Goal: Information Seeking & Learning: Find specific fact

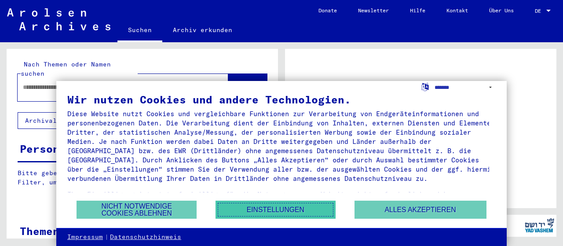
click at [280, 212] on button "Einstellungen" at bounding box center [275, 210] width 120 height 18
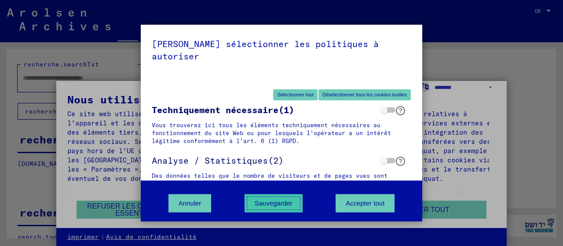
click at [275, 203] on font "Sauvegarder" at bounding box center [274, 202] width 38 height 7
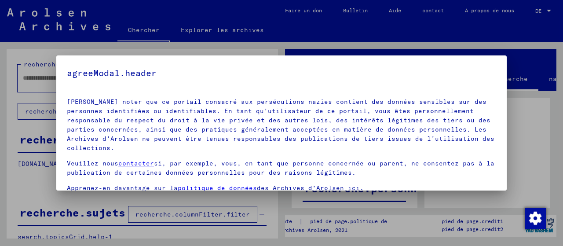
scroll to position [69, 0]
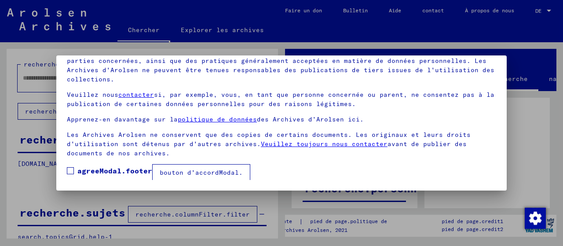
click at [69, 169] on span at bounding box center [70, 170] width 7 height 7
click at [209, 168] on font "bouton d'accordModal." at bounding box center [201, 172] width 83 height 8
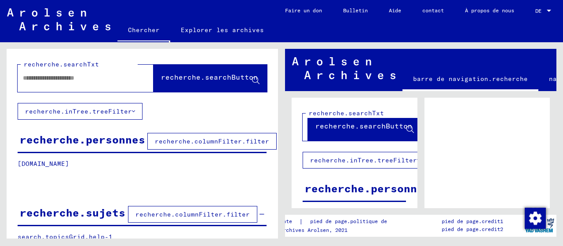
scroll to position [42, 0]
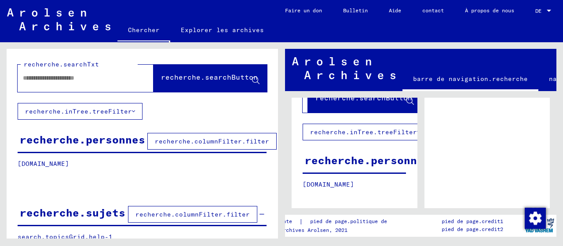
click at [373, 153] on font "recherche.personnes" at bounding box center [367, 159] width 125 height 13
click at [372, 153] on font "recherche.personnes" at bounding box center [367, 159] width 125 height 13
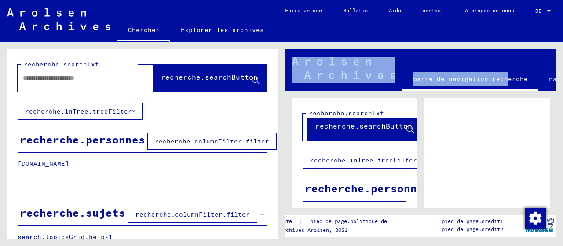
drag, startPoint x: 377, startPoint y: 88, endPoint x: 449, endPoint y: 92, distance: 71.8
click at [503, 90] on mat-toolbar "barre de navigation.recherche navbar.archive barre de navigation.rechercheExplo…" at bounding box center [420, 70] width 271 height 42
click at [210, 29] on font "Explorer les archives" at bounding box center [222, 30] width 83 height 8
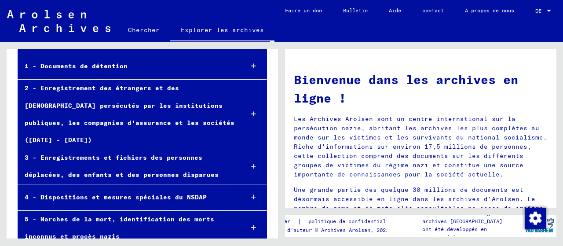
scroll to position [132, 0]
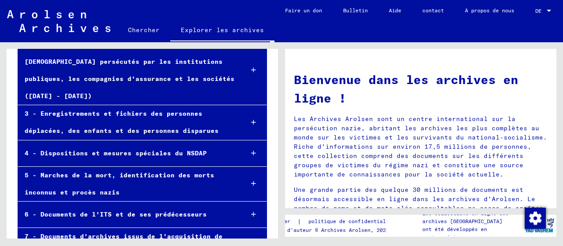
click at [118, 109] on font "3 - Enregistrements et fichiers des personnes déplacées, des enfants et des per…" at bounding box center [122, 121] width 194 height 25
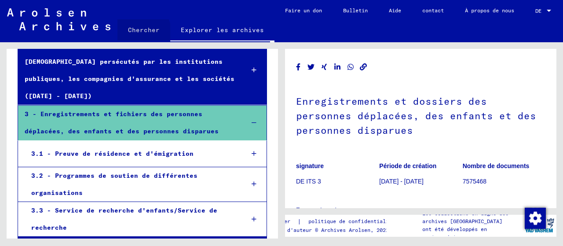
click at [138, 31] on font "Chercher" at bounding box center [144, 30] width 32 height 8
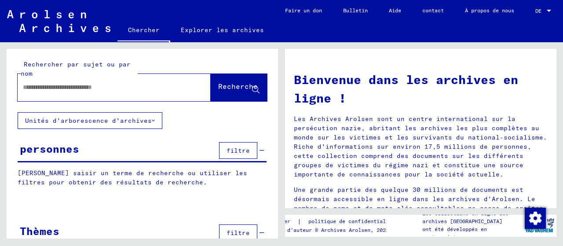
click at [94, 83] on input "text" at bounding box center [103, 87] width 161 height 9
type input "*"
type input "********"
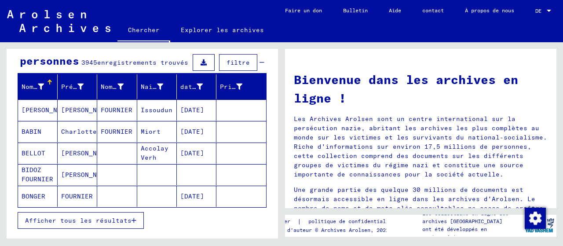
scroll to position [132, 0]
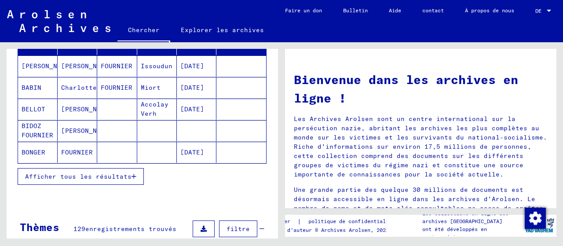
click at [89, 173] on font "Afficher tous les résultats" at bounding box center [78, 176] width 106 height 8
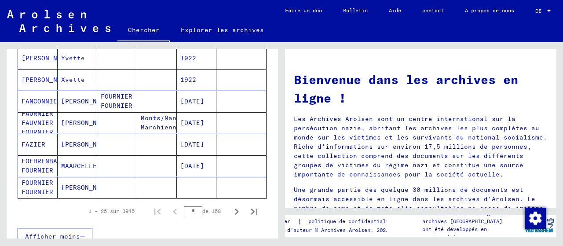
scroll to position [572, 0]
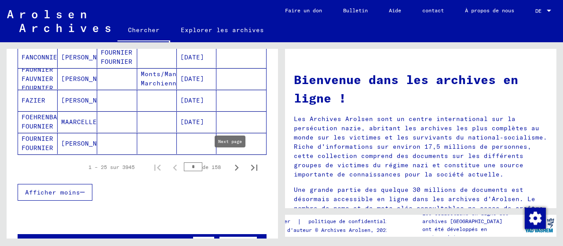
click at [230, 165] on icon "Page suivante" at bounding box center [236, 167] width 12 height 12
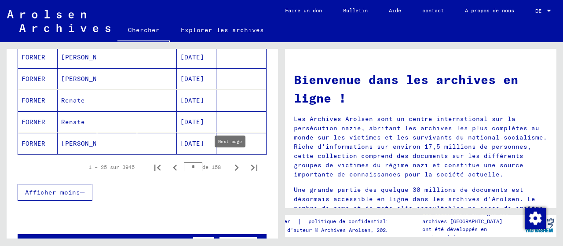
click at [230, 162] on icon "Page suivante" at bounding box center [236, 167] width 12 height 12
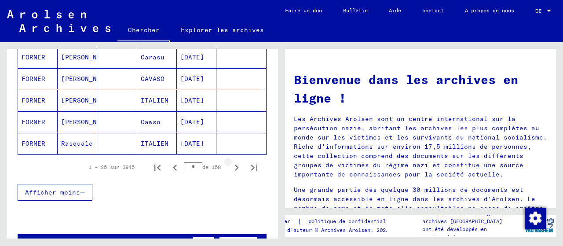
click at [230, 162] on icon "Page suivante" at bounding box center [236, 167] width 12 height 12
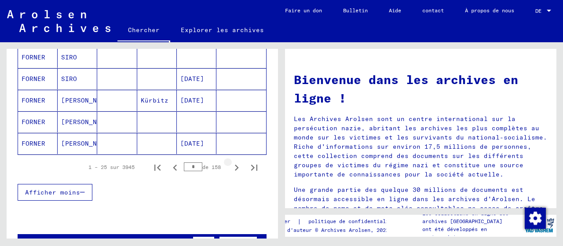
click at [230, 161] on icon "Page suivante" at bounding box center [236, 167] width 12 height 12
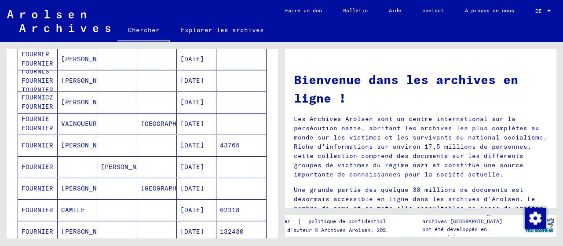
scroll to position [528, 0]
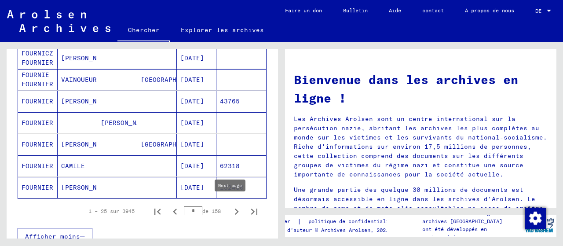
click at [230, 205] on icon "Page suivante" at bounding box center [236, 211] width 12 height 12
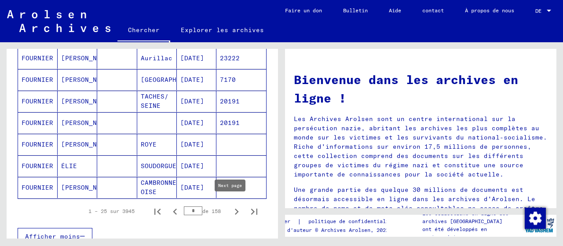
click at [235, 208] on icon "Page suivante" at bounding box center [237, 211] width 4 height 6
type input "*"
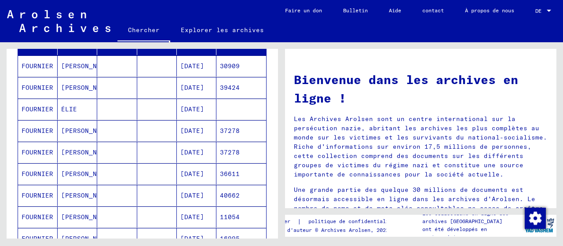
scroll to position [0, 0]
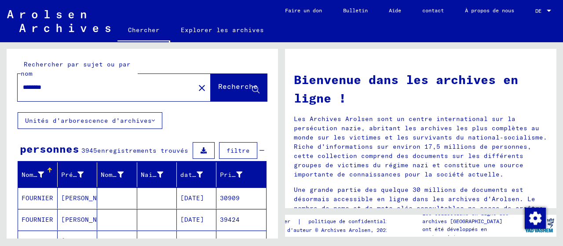
drag, startPoint x: 27, startPoint y: 85, endPoint x: 0, endPoint y: 85, distance: 26.8
click at [2, 83] on div "Rechercher par sujet ou par nom ******** close Recherche Unités d'arborescence …" at bounding box center [140, 140] width 281 height 196
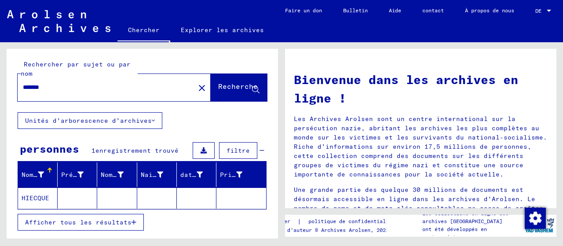
scroll to position [44, 0]
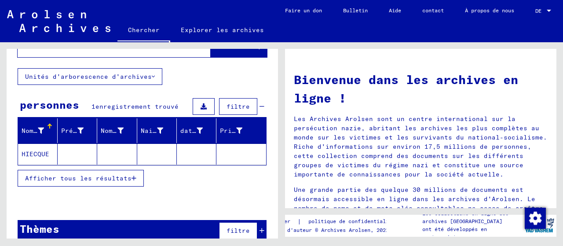
click at [28, 153] on font "HIECQUE" at bounding box center [36, 154] width 28 height 8
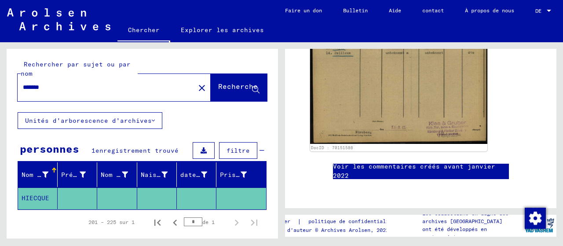
drag, startPoint x: 59, startPoint y: 88, endPoint x: 0, endPoint y: 80, distance: 59.5
click at [0, 80] on div "Rechercher par sujet ou par nom ******* close Recherche Unités d'arborescence d…" at bounding box center [140, 140] width 281 height 196
type input "********"
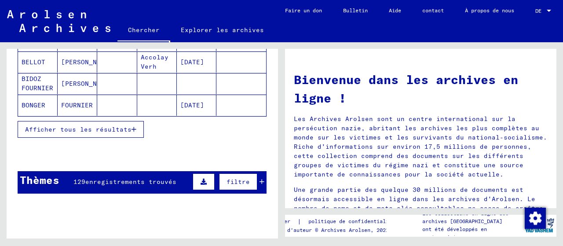
scroll to position [174, 0]
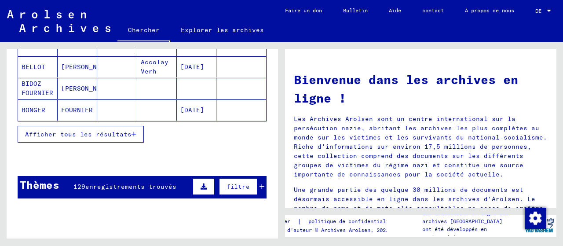
click at [131, 131] on icon "button" at bounding box center [133, 134] width 5 height 6
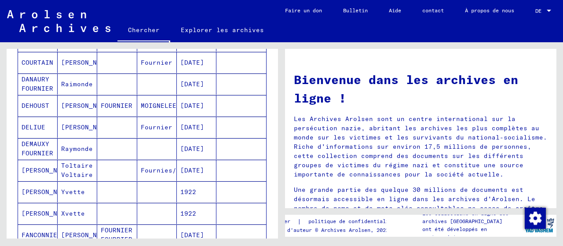
scroll to position [658, 0]
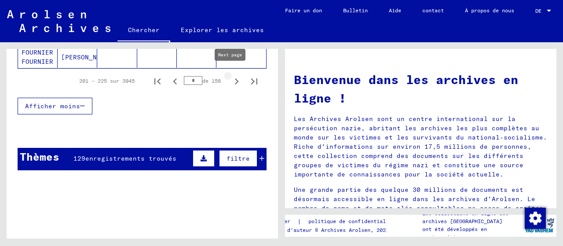
click at [235, 78] on icon "Page suivante" at bounding box center [237, 81] width 4 height 6
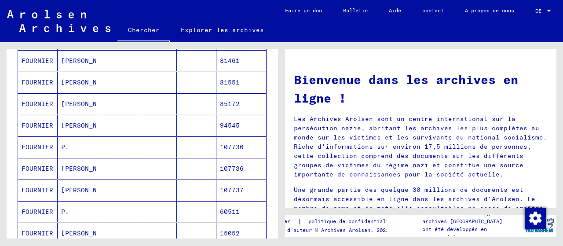
scroll to position [526, 0]
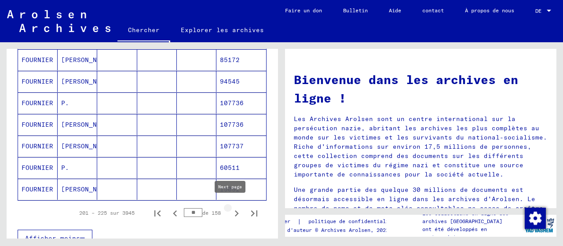
click at [230, 207] on icon "Page suivante" at bounding box center [236, 213] width 12 height 12
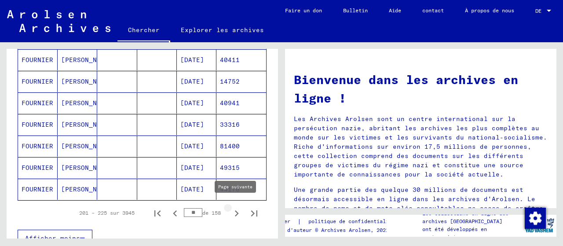
click at [230, 207] on icon "Page suivante" at bounding box center [236, 213] width 12 height 12
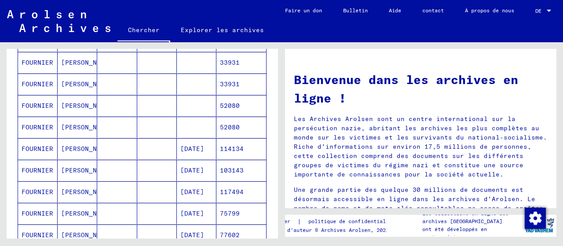
scroll to position [614, 0]
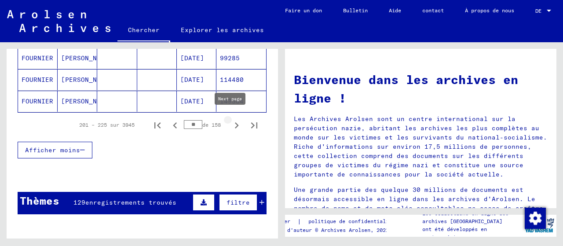
click at [230, 120] on icon "Page suivante" at bounding box center [236, 125] width 12 height 12
click at [235, 122] on icon "Page suivante" at bounding box center [237, 125] width 4 height 6
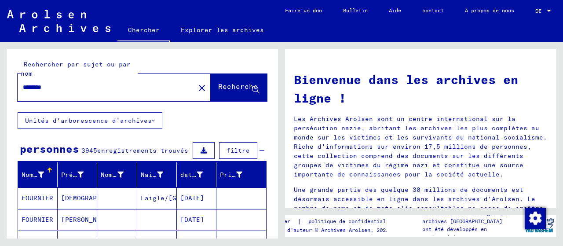
scroll to position [44, 0]
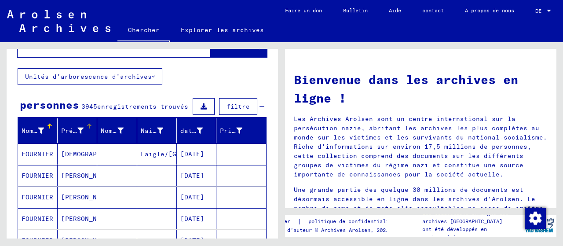
click at [87, 124] on div at bounding box center [88, 125] width 3 height 3
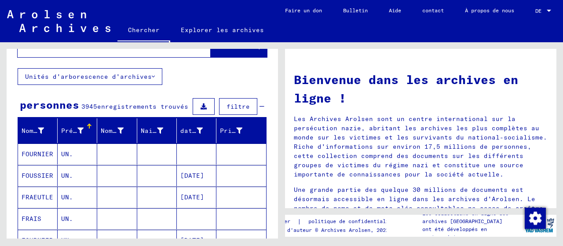
scroll to position [132, 0]
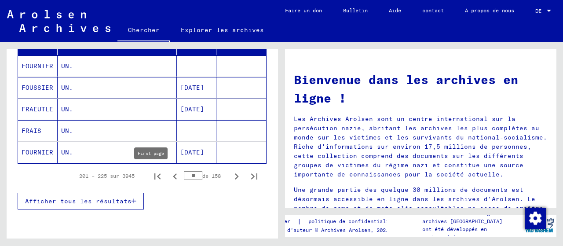
click at [154, 176] on icon "Première page" at bounding box center [157, 176] width 6 height 6
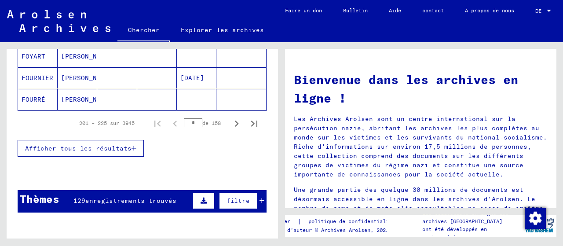
scroll to position [528, 0]
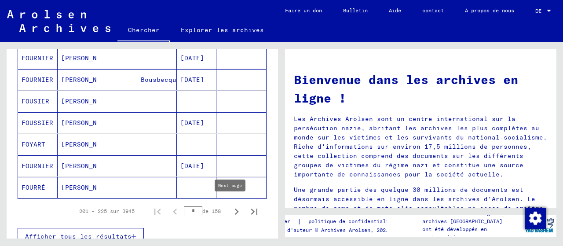
click at [235, 208] on icon "Page suivante" at bounding box center [237, 211] width 4 height 6
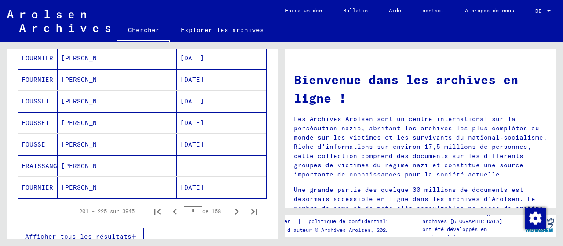
click at [230, 205] on icon "Page suivante" at bounding box center [236, 211] width 12 height 12
click at [235, 208] on icon "Page suivante" at bounding box center [237, 211] width 4 height 6
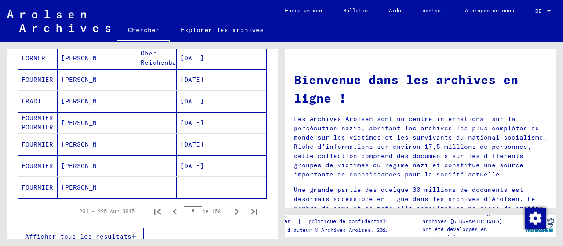
click at [230, 205] on icon "Page suivante" at bounding box center [236, 211] width 12 height 12
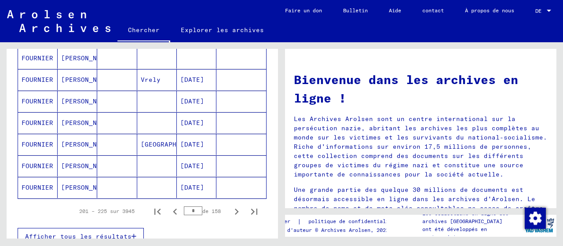
click at [230, 205] on icon "Page suivante" at bounding box center [236, 211] width 12 height 12
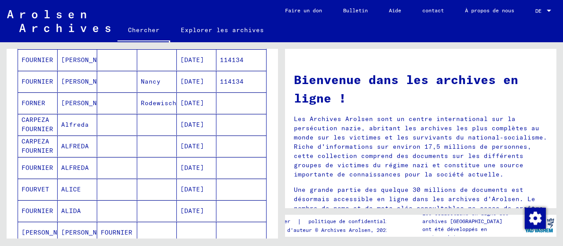
scroll to position [616, 0]
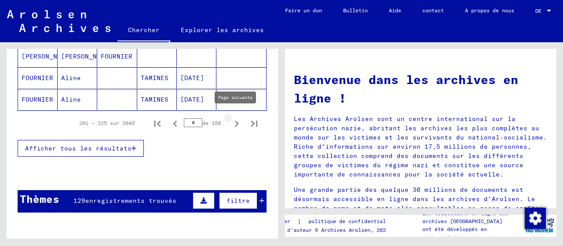
click at [235, 120] on icon "Page suivante" at bounding box center [237, 123] width 4 height 6
type input "*"
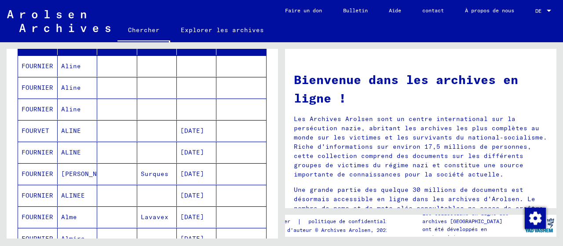
scroll to position [44, 0]
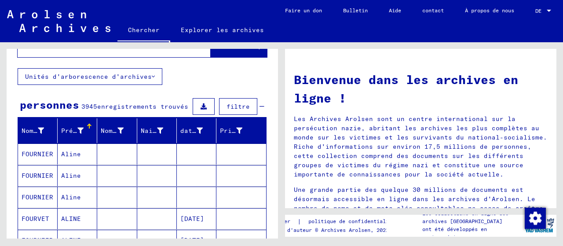
click at [44, 153] on font "FOURNIER" at bounding box center [38, 154] width 32 height 8
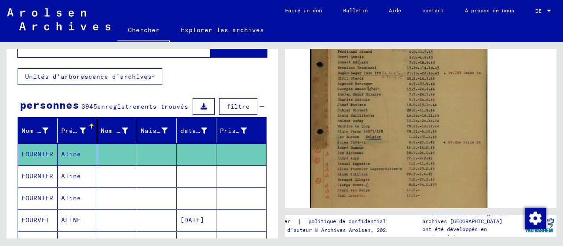
scroll to position [291, 0]
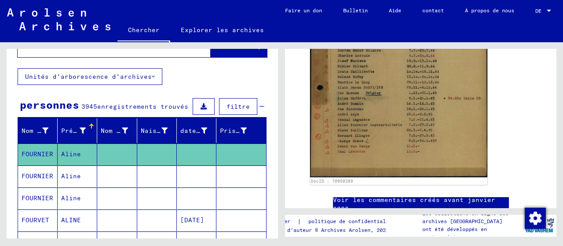
click at [45, 174] on font "FOURNIER" at bounding box center [38, 176] width 32 height 8
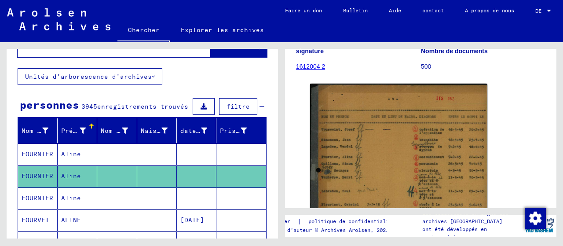
click at [38, 197] on icon at bounding box center [37, 210] width 22 height 35
click at [39, 196] on icon at bounding box center [37, 210] width 22 height 35
click at [38, 196] on icon at bounding box center [37, 210] width 22 height 35
click at [71, 199] on font "Aline" at bounding box center [71, 198] width 20 height 8
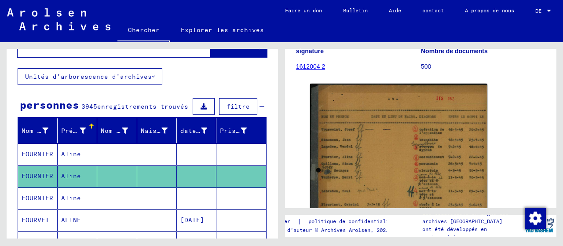
click at [71, 197] on font "Aline" at bounding box center [71, 198] width 20 height 8
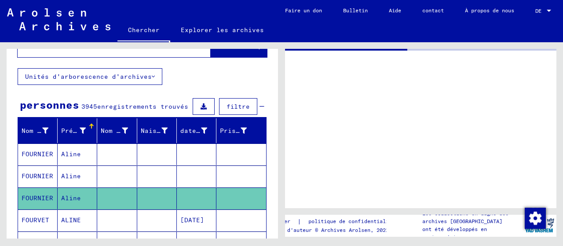
click at [71, 197] on font "Aline" at bounding box center [71, 198] width 20 height 8
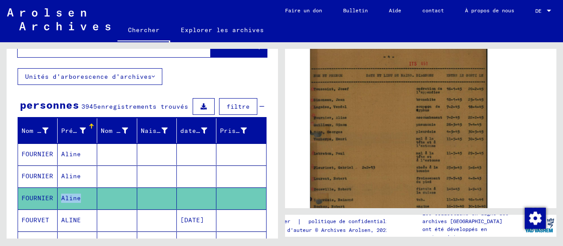
scroll to position [88, 0]
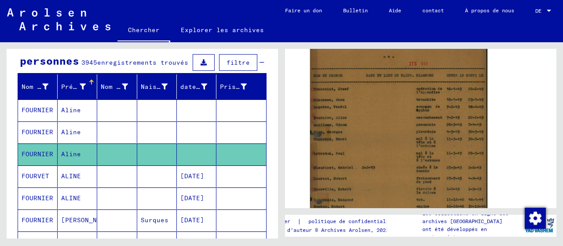
click at [69, 194] on font "ALINE" at bounding box center [71, 198] width 20 height 8
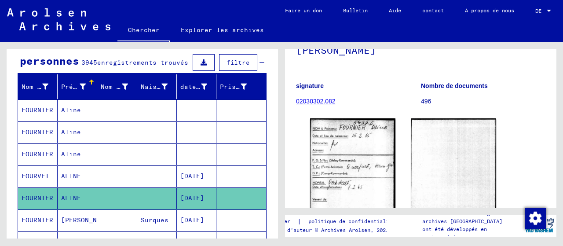
scroll to position [146, 0]
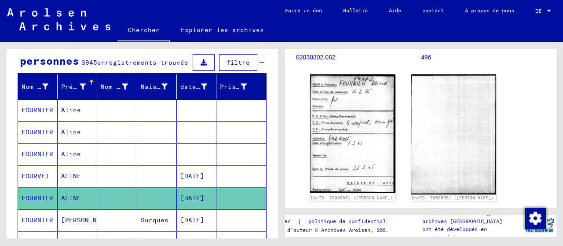
click at [65, 216] on font "[PERSON_NAME]" at bounding box center [86, 220] width 51 height 8
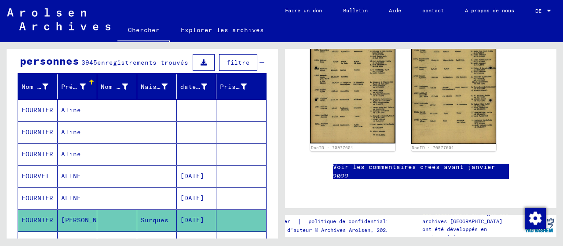
scroll to position [132, 0]
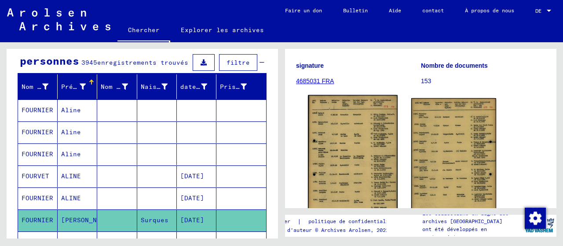
click at [361, 147] on img at bounding box center [352, 157] width 89 height 125
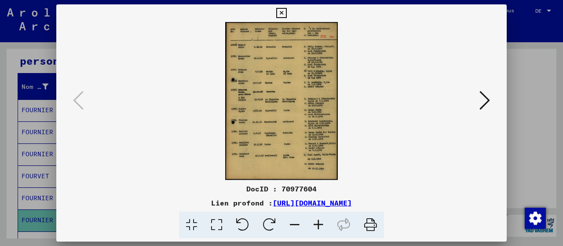
click at [316, 224] on icon at bounding box center [319, 225] width 24 height 27
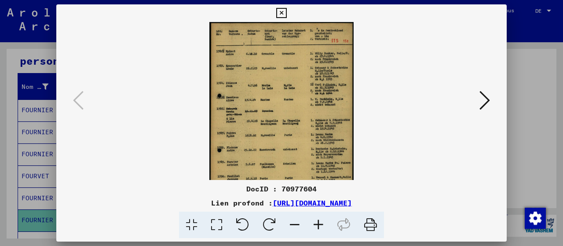
click at [316, 224] on icon at bounding box center [319, 225] width 24 height 27
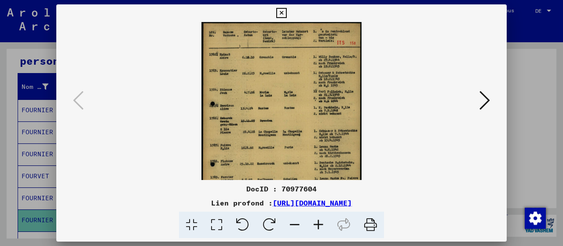
click at [316, 223] on icon at bounding box center [319, 225] width 24 height 27
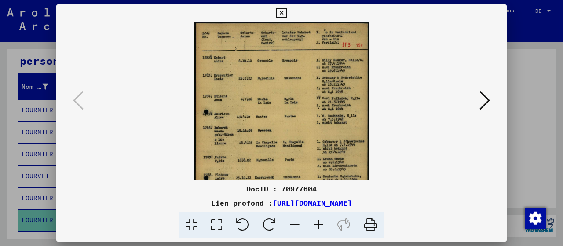
click at [316, 221] on icon at bounding box center [319, 225] width 24 height 27
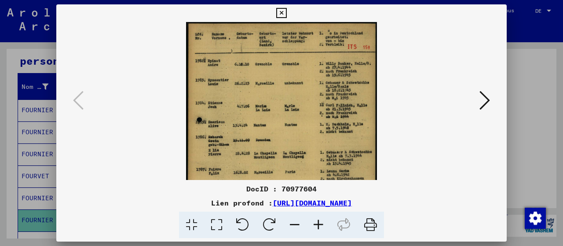
scroll to position [74, 0]
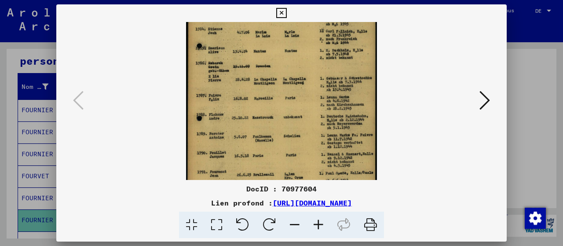
drag, startPoint x: 278, startPoint y: 91, endPoint x: 292, endPoint y: 52, distance: 41.2
click at [292, 52] on img at bounding box center [281, 82] width 191 height 268
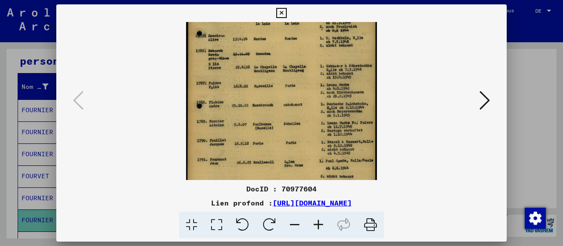
scroll to position [110, 0]
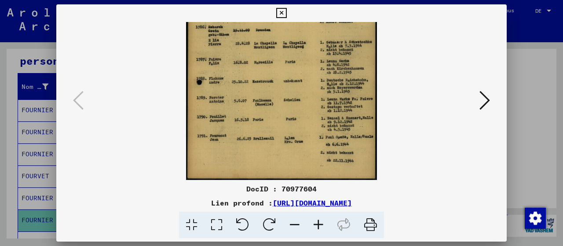
drag, startPoint x: 281, startPoint y: 154, endPoint x: 279, endPoint y: 111, distance: 42.7
click at [279, 111] on img at bounding box center [281, 46] width 191 height 268
click at [484, 99] on icon at bounding box center [484, 100] width 11 height 21
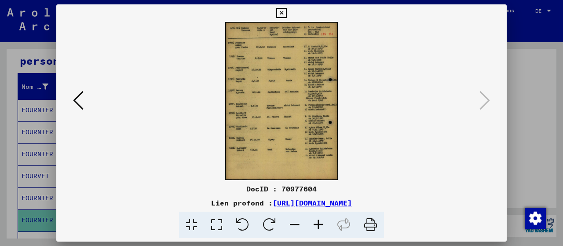
scroll to position [0, 0]
click at [319, 222] on icon at bounding box center [319, 225] width 24 height 27
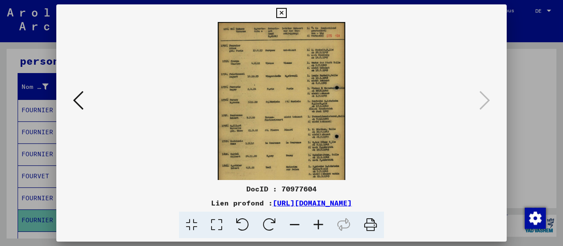
click at [319, 222] on icon at bounding box center [319, 225] width 24 height 27
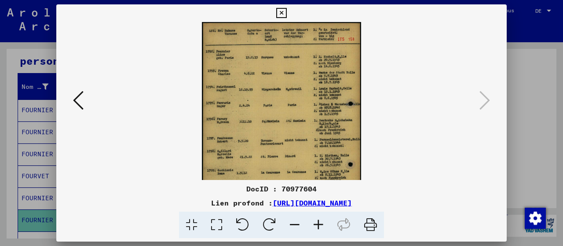
click at [319, 222] on icon at bounding box center [319, 225] width 24 height 27
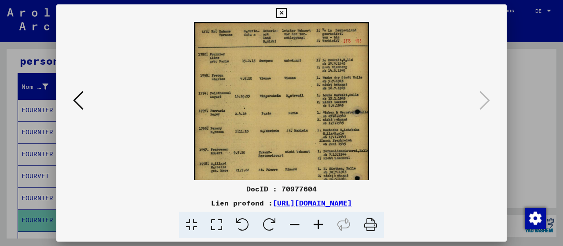
click at [319, 221] on icon at bounding box center [319, 225] width 24 height 27
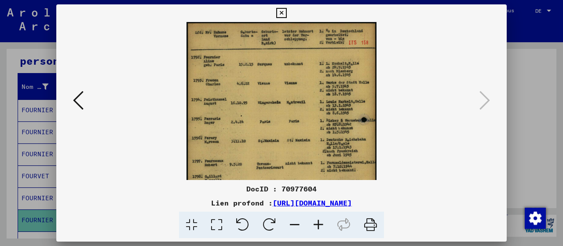
click at [283, 10] on icon at bounding box center [281, 13] width 10 height 11
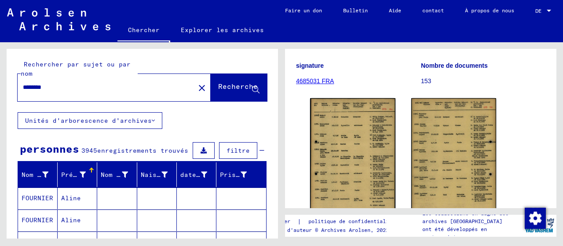
click at [197, 87] on mat-icon "close" at bounding box center [202, 88] width 11 height 11
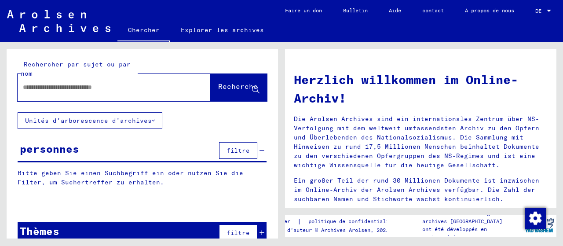
click at [94, 87] on input "text" at bounding box center [103, 87] width 161 height 9
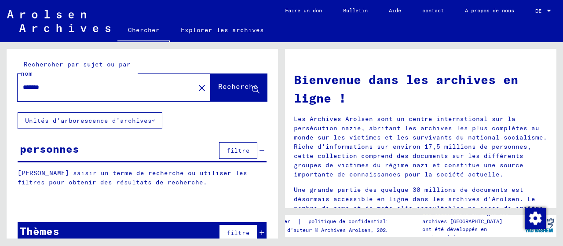
type input "*******"
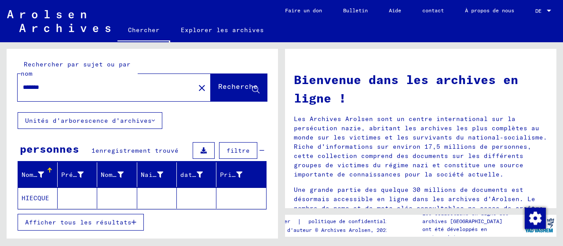
click at [39, 197] on font "HIECQUE" at bounding box center [36, 198] width 28 height 8
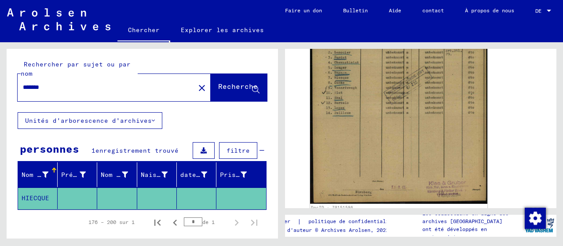
scroll to position [176, 0]
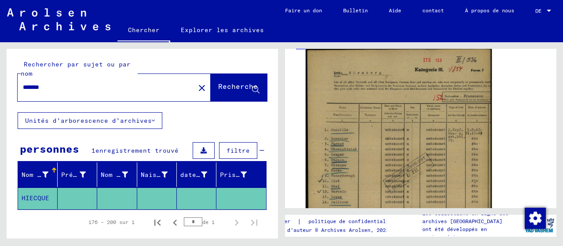
click at [404, 137] on img at bounding box center [399, 172] width 186 height 249
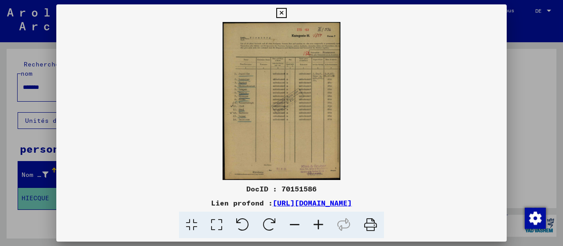
click at [321, 222] on icon at bounding box center [319, 225] width 24 height 27
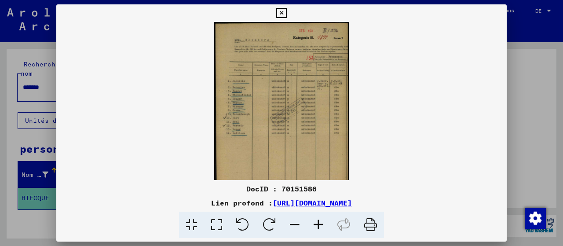
click at [321, 222] on icon at bounding box center [319, 225] width 24 height 27
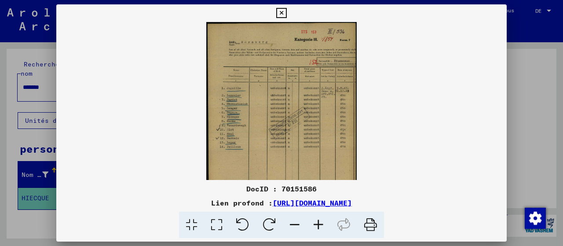
click at [321, 222] on icon at bounding box center [319, 225] width 24 height 27
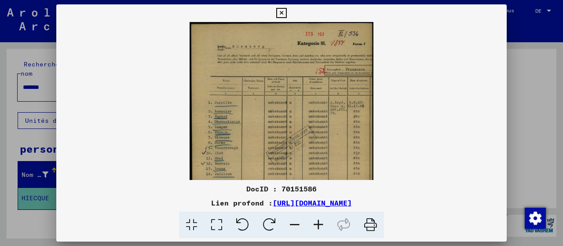
click at [321, 221] on icon at bounding box center [319, 225] width 24 height 27
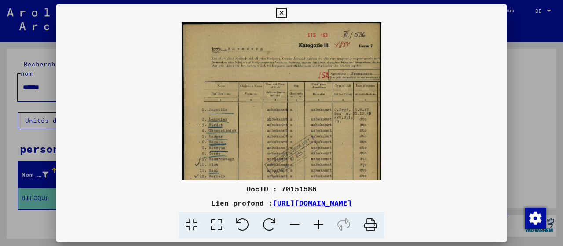
click at [321, 221] on icon at bounding box center [319, 225] width 24 height 27
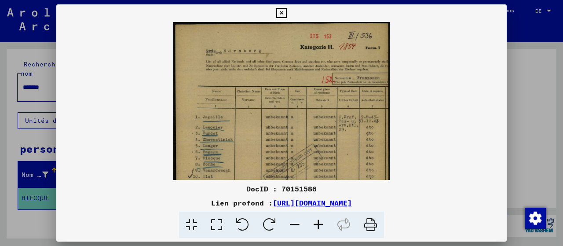
drag, startPoint x: 483, startPoint y: 59, endPoint x: 467, endPoint y: 81, distance: 27.4
click at [473, 77] on viewer-one-image at bounding box center [281, 101] width 450 height 158
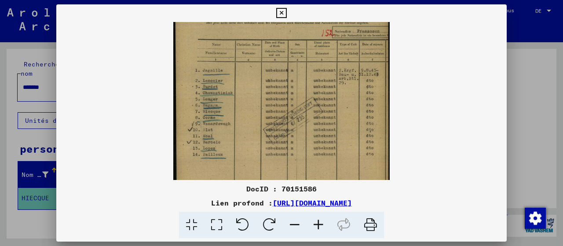
scroll to position [101, 0]
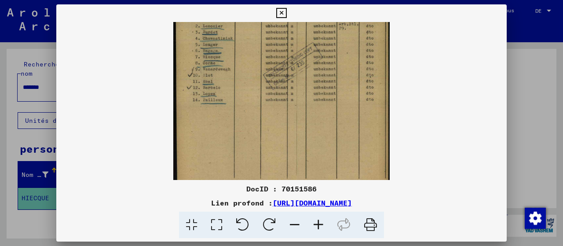
drag, startPoint x: 368, startPoint y: 131, endPoint x: 379, endPoint y: 32, distance: 100.0
click at [379, 32] on img at bounding box center [281, 66] width 216 height 290
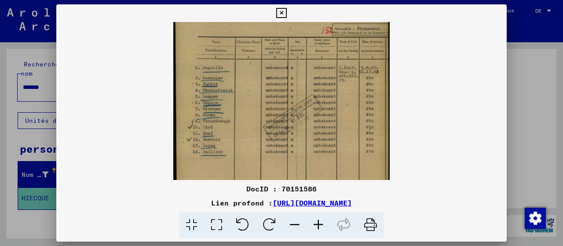
scroll to position [44, 0]
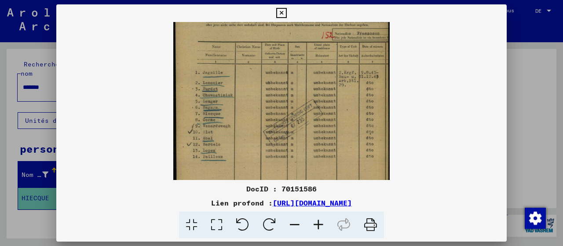
drag, startPoint x: 321, startPoint y: 73, endPoint x: 310, endPoint y: 131, distance: 59.1
click at [310, 131] on img at bounding box center [281, 123] width 216 height 290
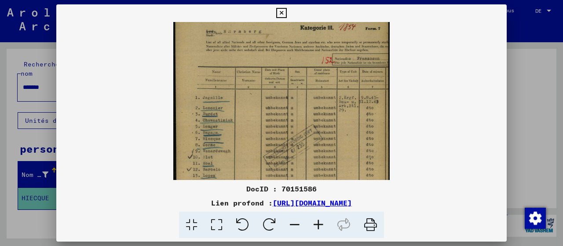
scroll to position [19, 0]
drag, startPoint x: 352, startPoint y: 76, endPoint x: 346, endPoint y: 102, distance: 27.6
click at [346, 102] on img at bounding box center [281, 148] width 216 height 290
click at [282, 13] on icon at bounding box center [281, 13] width 10 height 11
